Goal: Task Accomplishment & Management: Use online tool/utility

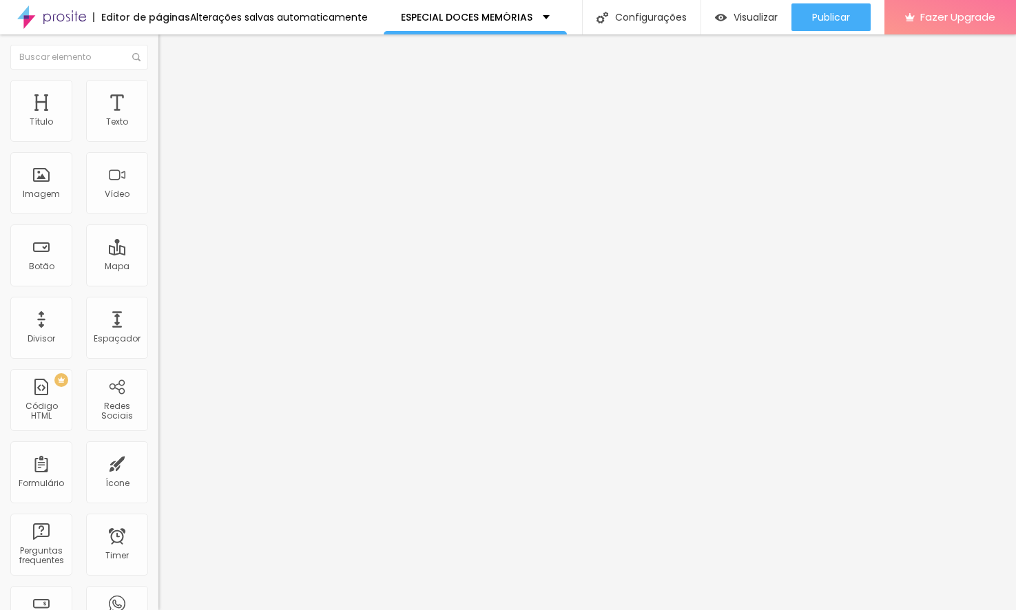
click at [171, 95] on span "Avançado" at bounding box center [193, 89] width 45 height 12
type input "0"
drag, startPoint x: 36, startPoint y: 164, endPoint x: -41, endPoint y: 161, distance: 77.2
type input "0"
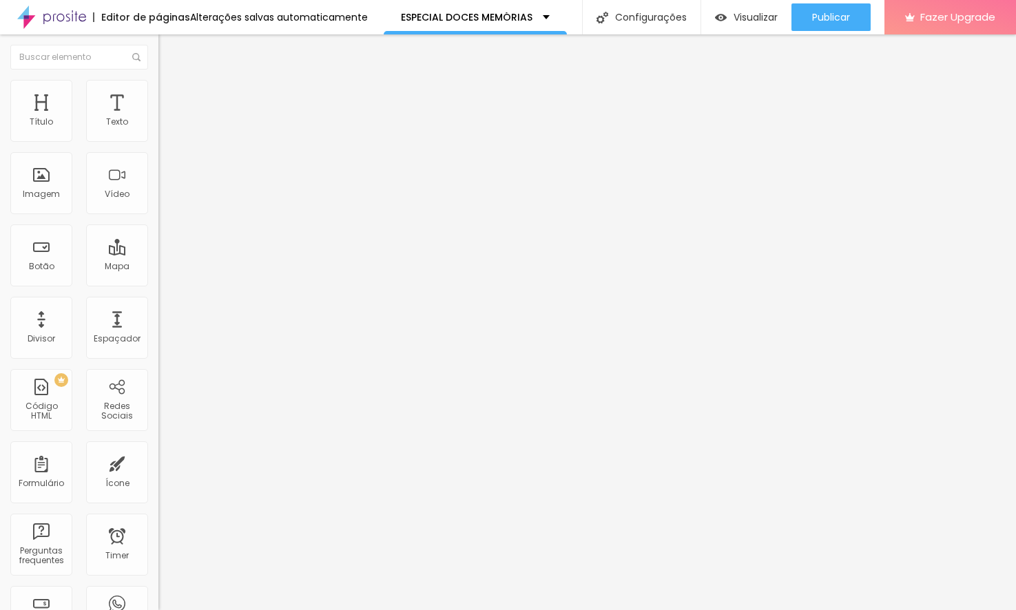
click at [158, 448] on input "range" at bounding box center [202, 453] width 89 height 11
type input "5"
type input "0"
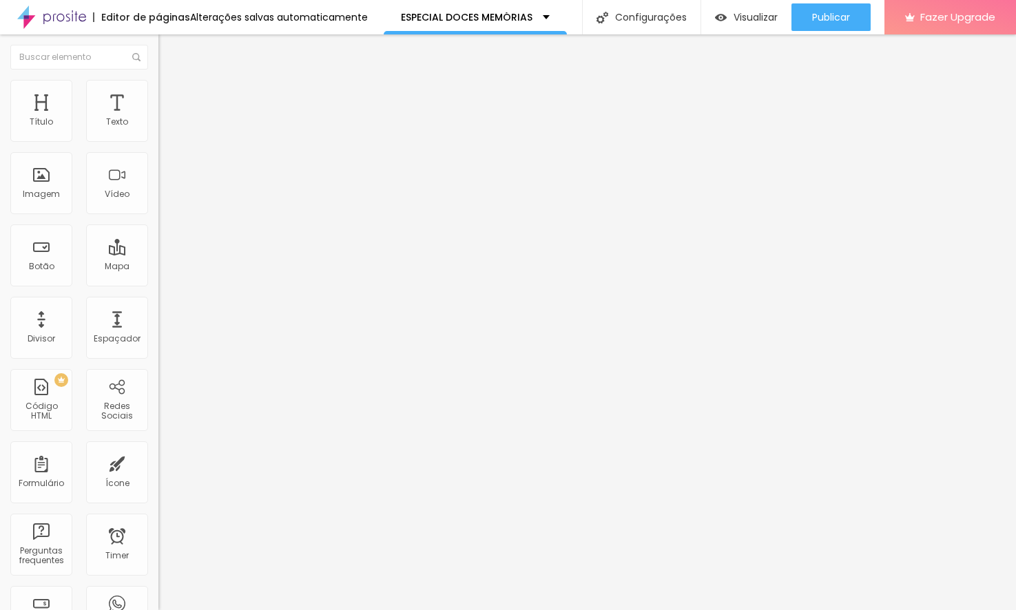
drag, startPoint x: 42, startPoint y: 135, endPoint x: -62, endPoint y: 123, distance: 104.7
type input "0"
click at [158, 253] on input "range" at bounding box center [202, 258] width 89 height 11
click at [158, 88] on li "Avançado" at bounding box center [237, 87] width 158 height 14
type input "0"
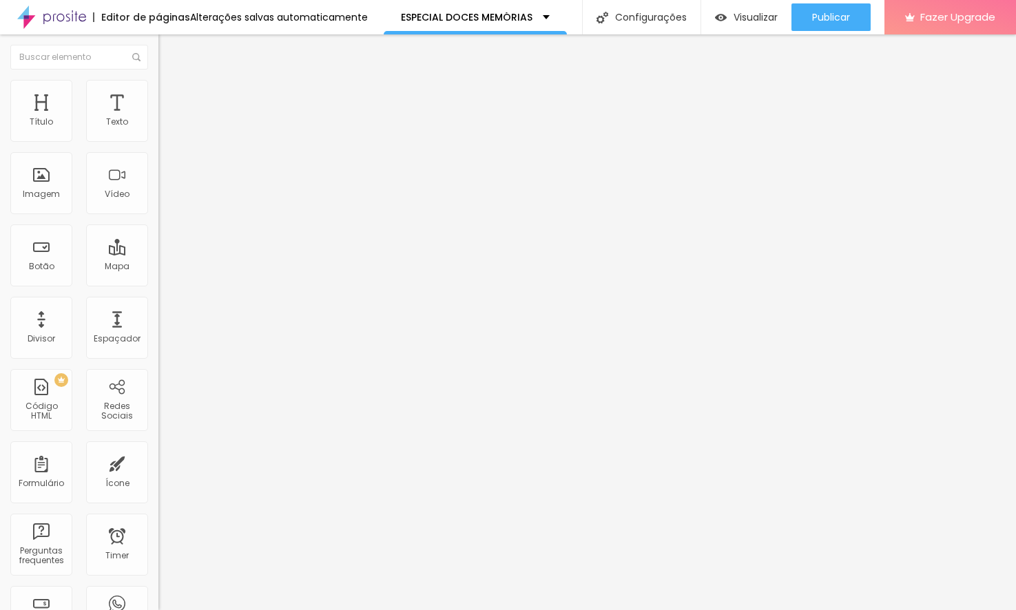
type input "0"
drag, startPoint x: 38, startPoint y: 135, endPoint x: -25, endPoint y: 134, distance: 63.4
type input "0"
click at [158, 253] on input "range" at bounding box center [202, 258] width 89 height 11
type input "7"
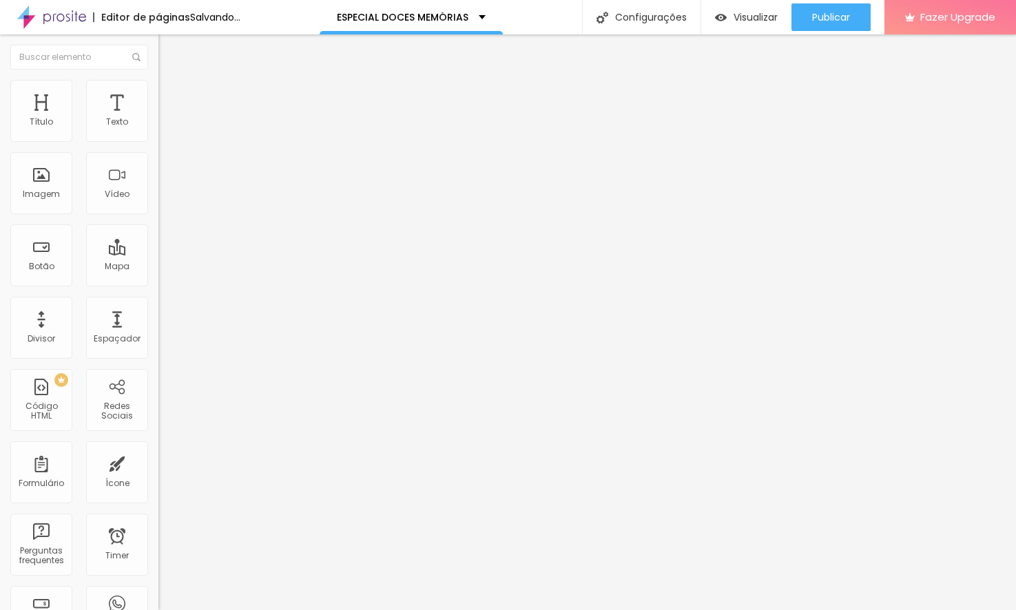
type input "7"
type input "0"
drag, startPoint x: 38, startPoint y: 158, endPoint x: -57, endPoint y: 157, distance: 95.0
type input "0"
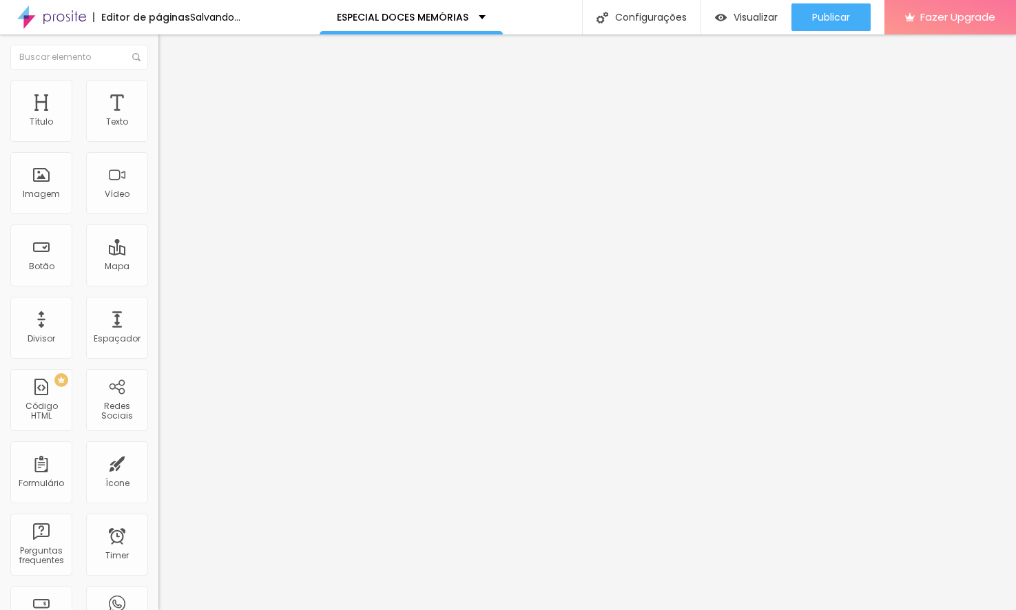
click at [158, 448] on input "range" at bounding box center [202, 453] width 89 height 11
click at [158, 90] on li "Avançado" at bounding box center [237, 87] width 158 height 14
type input "7"
type input "6"
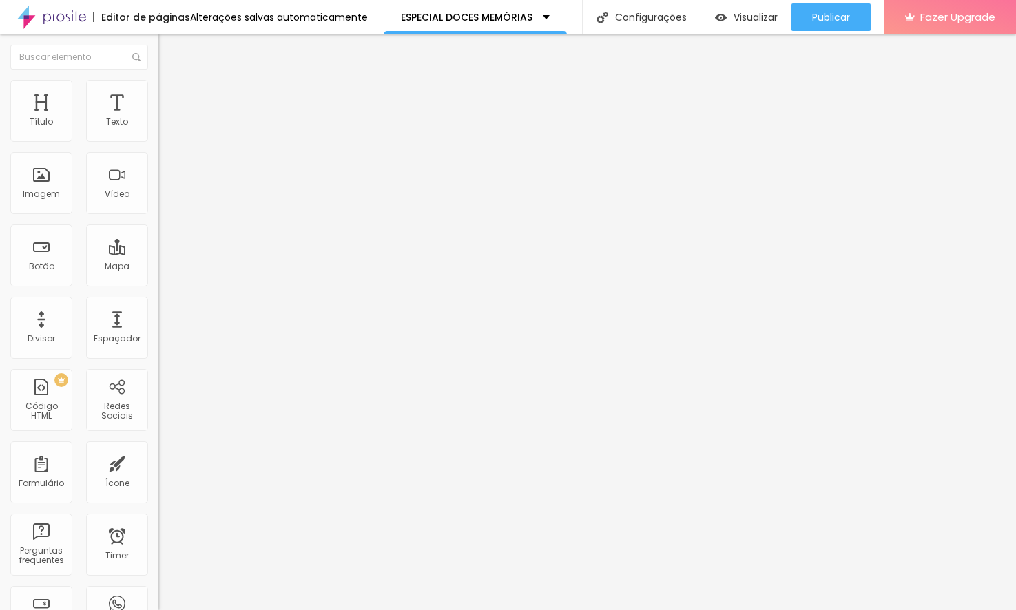
type input "6"
type input "0"
drag, startPoint x: 38, startPoint y: 134, endPoint x: 8, endPoint y: 134, distance: 29.6
type input "0"
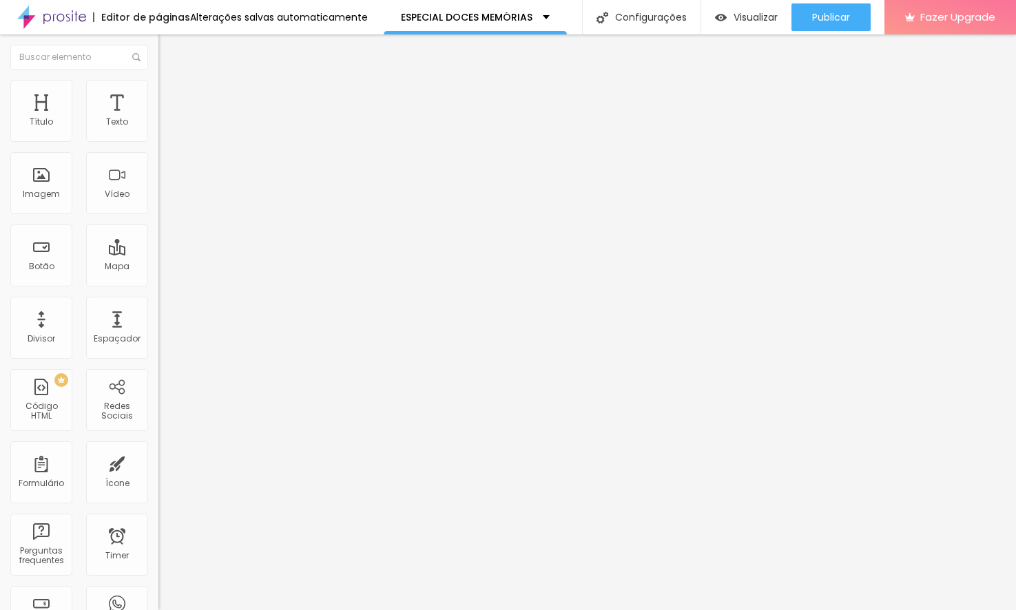
click at [158, 253] on input "range" at bounding box center [202, 258] width 89 height 11
type input "3"
type input "0"
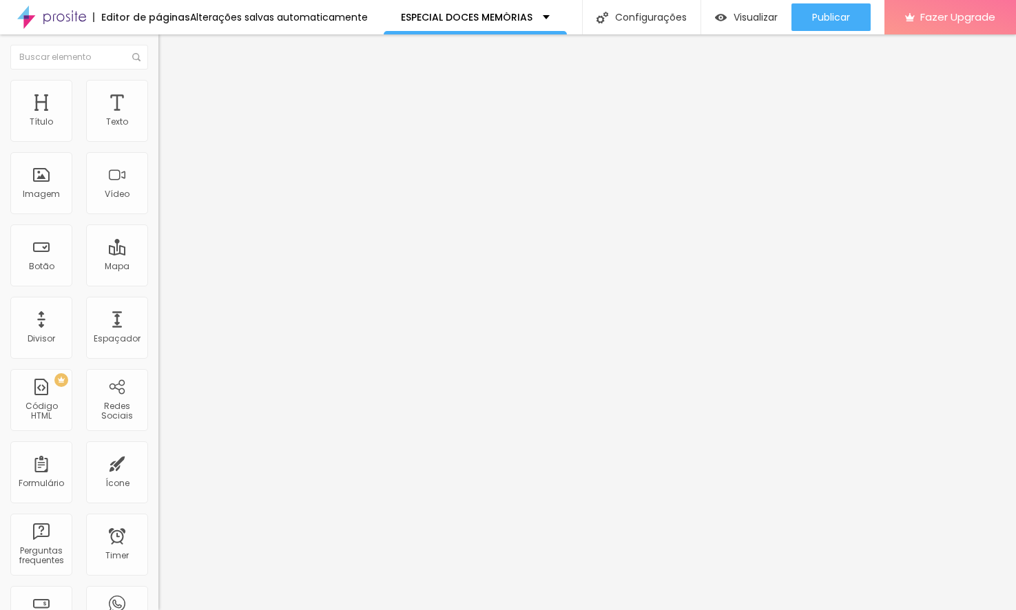
drag, startPoint x: 38, startPoint y: 163, endPoint x: -16, endPoint y: 163, distance: 53.7
type input "0"
click at [158, 448] on input "range" at bounding box center [202, 453] width 89 height 11
click at [158, 85] on img at bounding box center [164, 86] width 12 height 12
type input "7"
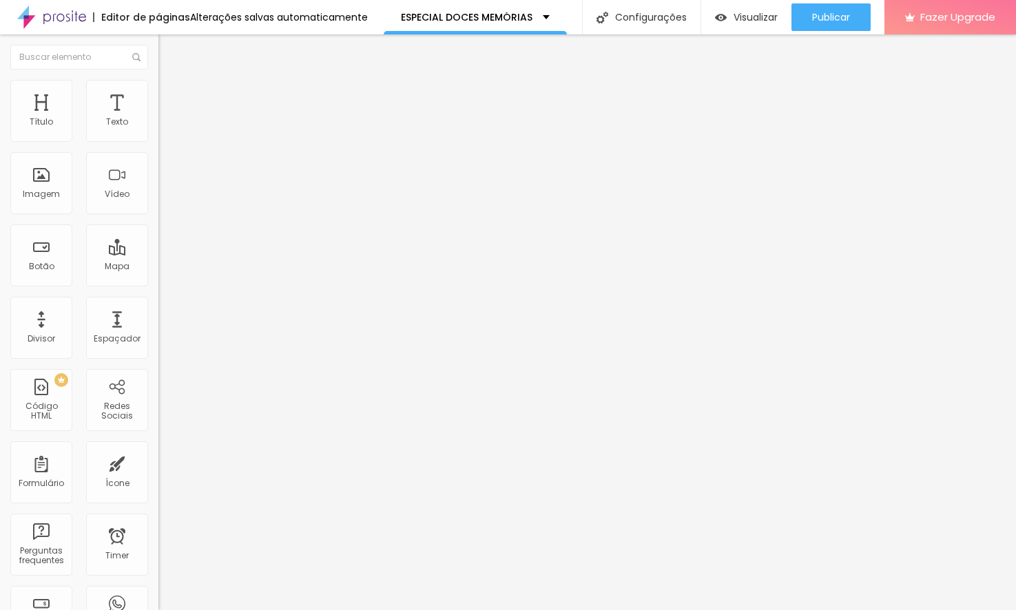
type input "7"
type input "0"
drag, startPoint x: 40, startPoint y: 133, endPoint x: 6, endPoint y: 132, distance: 34.4
type input "0"
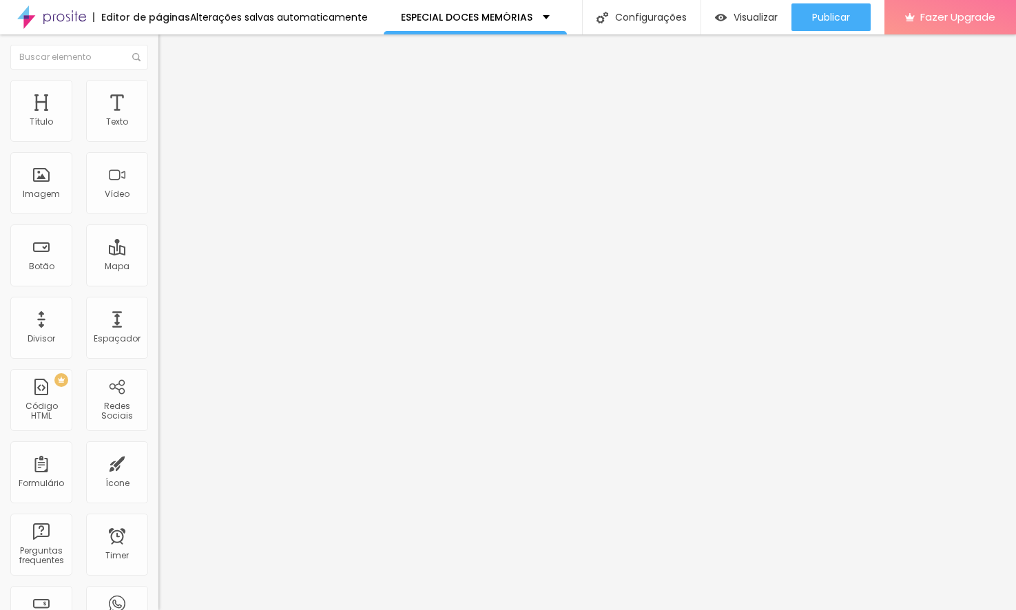
click at [158, 253] on input "range" at bounding box center [202, 258] width 89 height 11
type input "3"
type input "0"
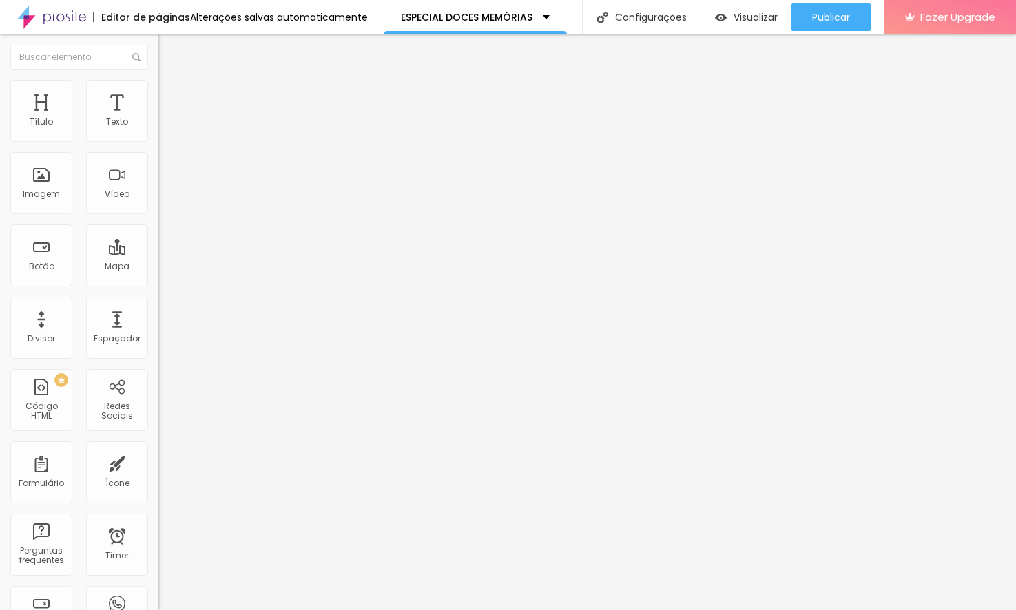
drag, startPoint x: 41, startPoint y: 163, endPoint x: -25, endPoint y: 160, distance: 66.1
type input "0"
click at [158, 448] on input "range" at bounding box center [202, 453] width 89 height 11
